Goal: Find specific page/section: Find specific page/section

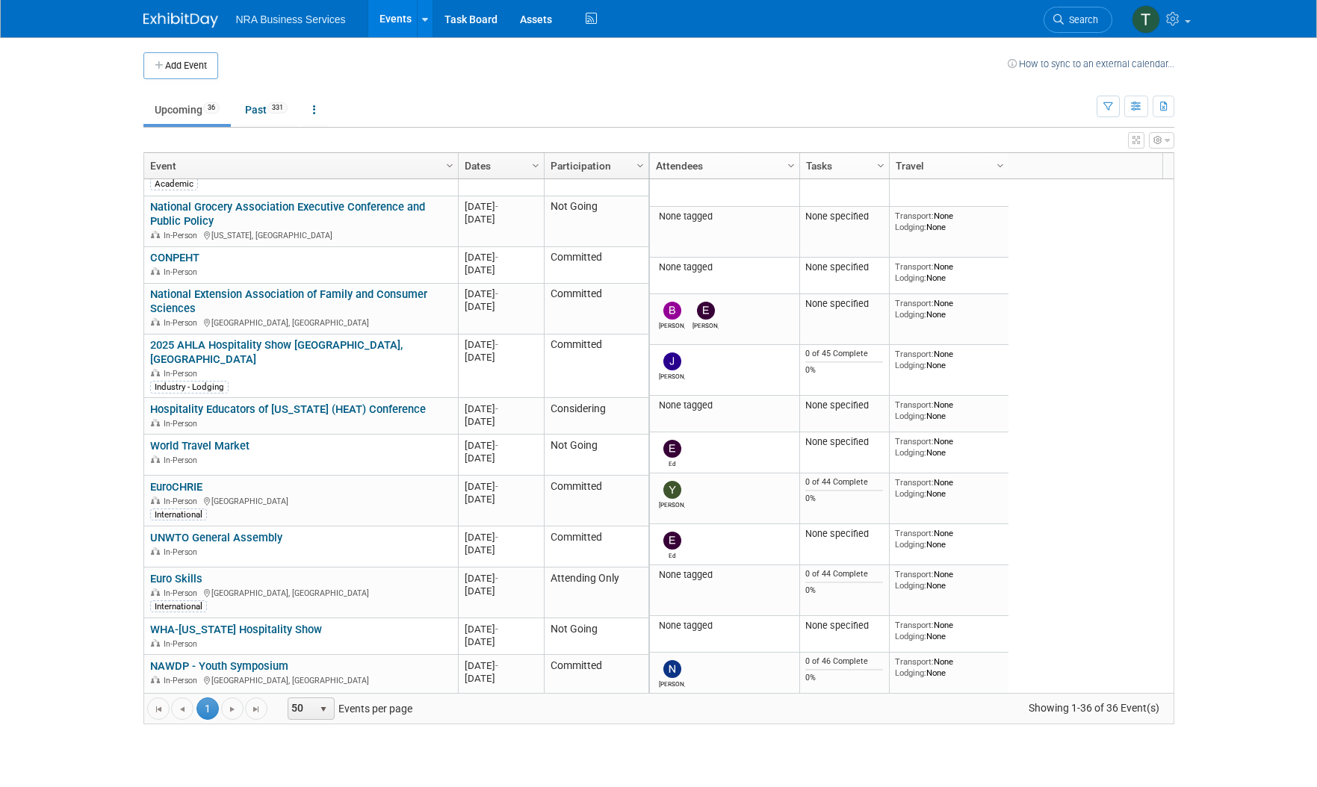
scroll to position [896, 0]
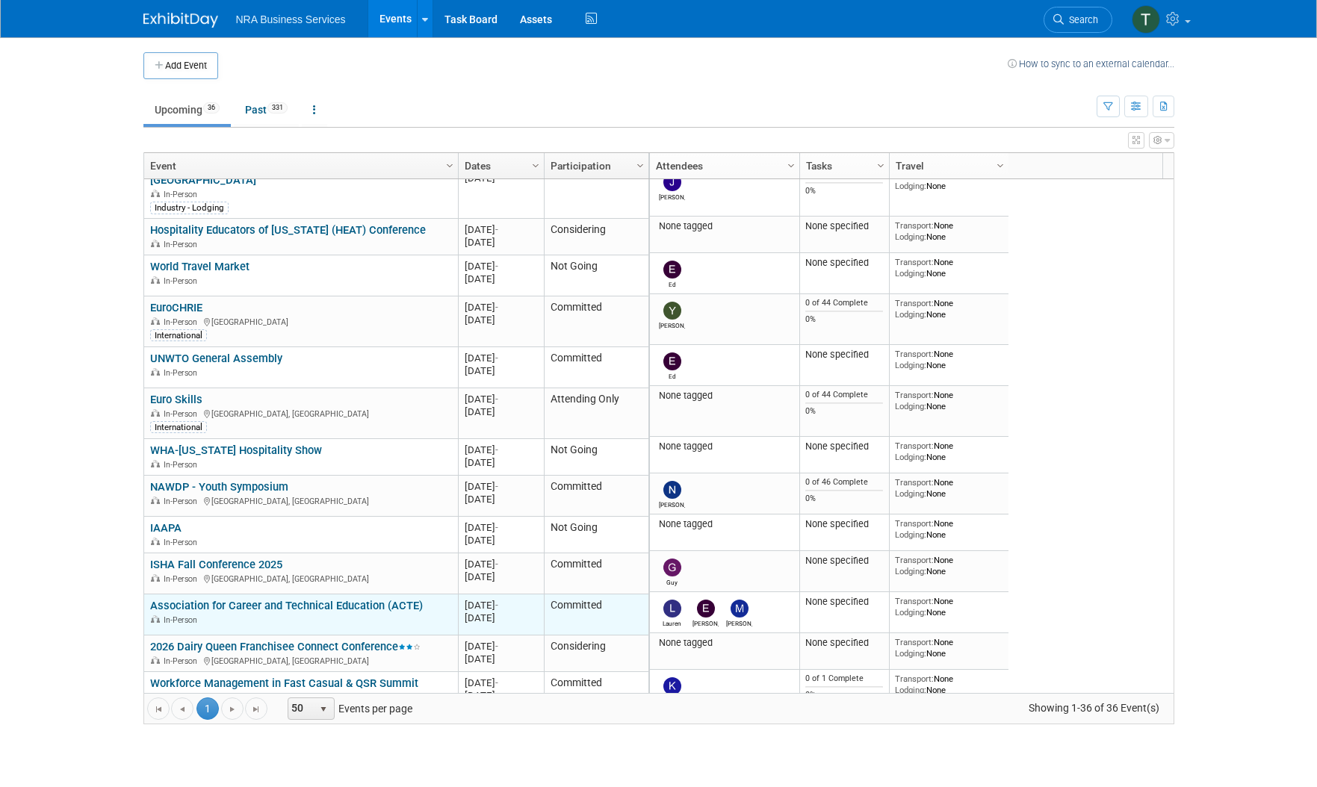
click at [362, 613] on div "In-Person" at bounding box center [300, 619] width 301 height 13
click at [226, 599] on link "Association for Career and Technical Education (ACTE)" at bounding box center [286, 605] width 273 height 13
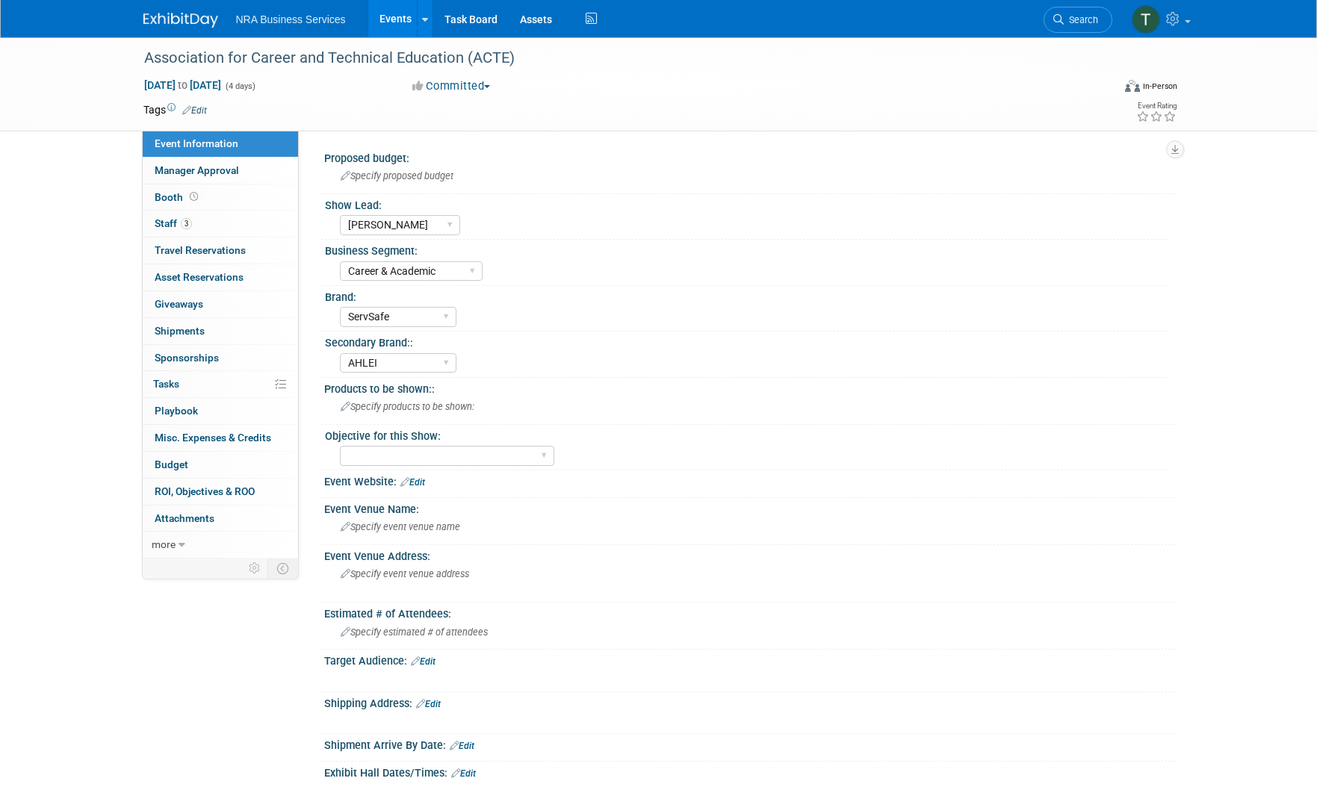
select select "[PERSON_NAME]"
select select "Career & Academic"
select select "ServSafe"
select select "AHLEI"
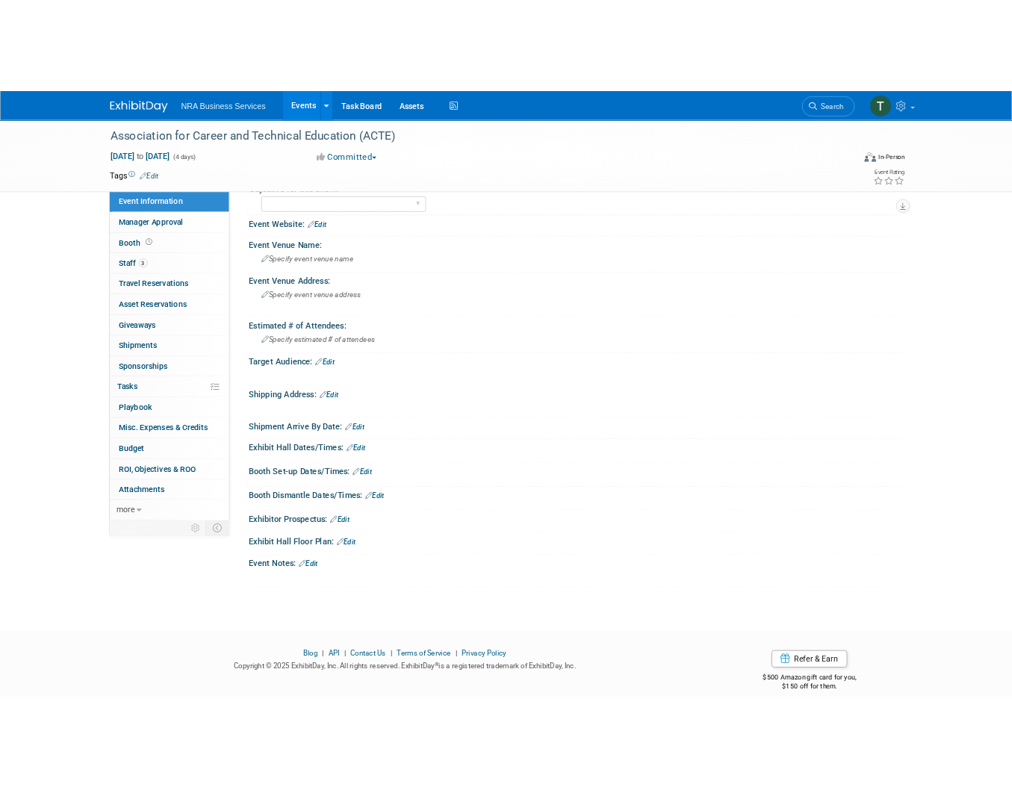
scroll to position [328, 0]
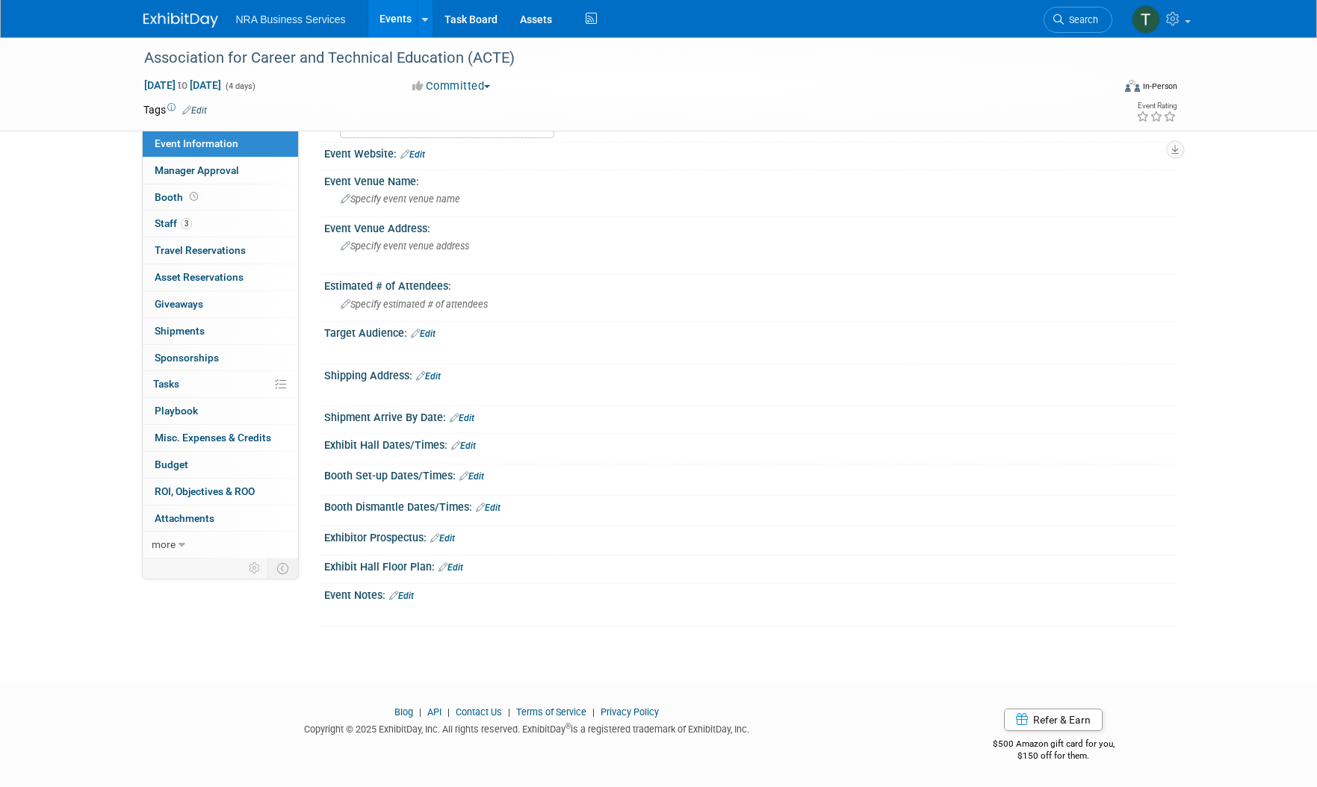
click at [1256, 351] on div "Association for Career and Technical Education (ACTE) [DATE] to [DATE] (4 days)…" at bounding box center [658, 182] width 1317 height 947
